Goal: Information Seeking & Learning: Learn about a topic

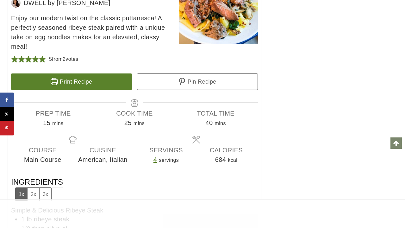
scroll to position [4532, 0]
